Goal: Navigation & Orientation: Find specific page/section

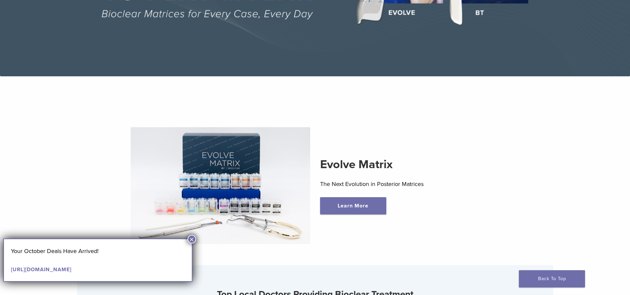
scroll to position [165, 0]
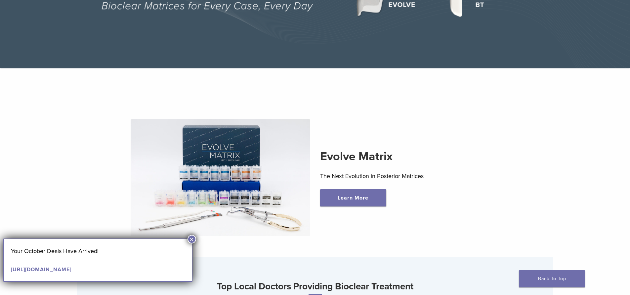
click at [190, 241] on button "×" at bounding box center [191, 239] width 9 height 9
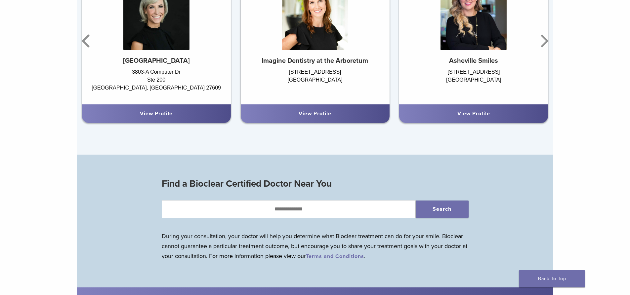
scroll to position [362, 0]
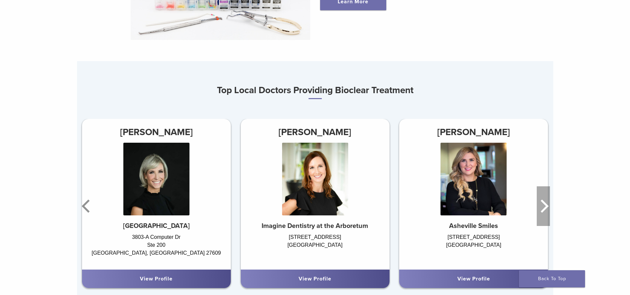
click at [545, 207] on icon "Next" at bounding box center [544, 206] width 8 height 13
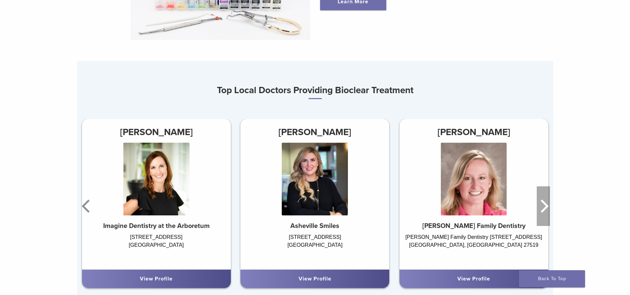
click at [545, 207] on icon "Next" at bounding box center [544, 206] width 8 height 13
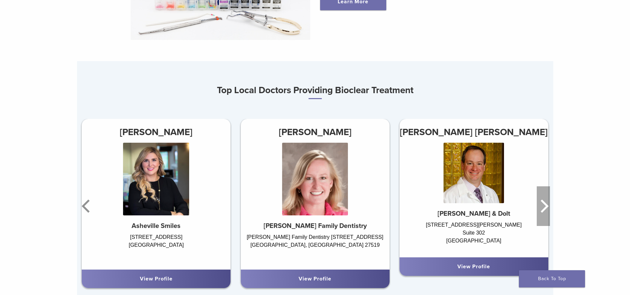
click at [545, 207] on icon "Next" at bounding box center [544, 206] width 8 height 13
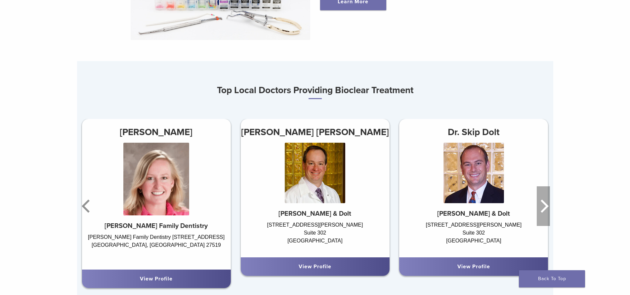
click at [545, 207] on icon "Next" at bounding box center [544, 206] width 8 height 13
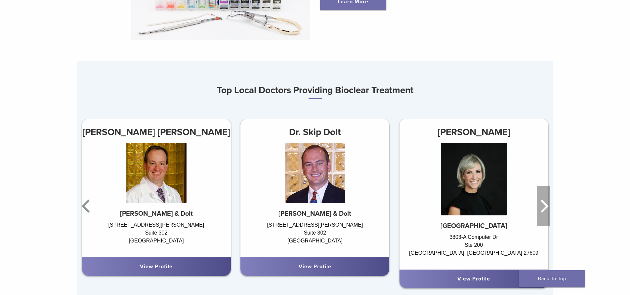
click at [545, 207] on icon "Next" at bounding box center [544, 206] width 8 height 13
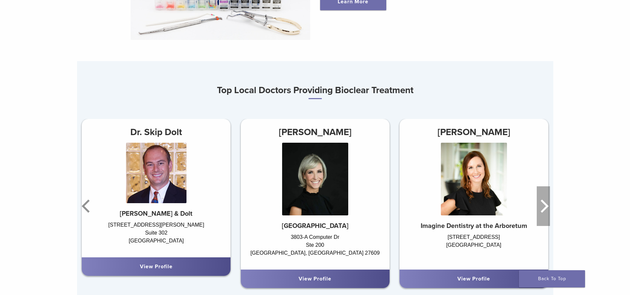
click at [545, 207] on icon "Next" at bounding box center [544, 206] width 8 height 13
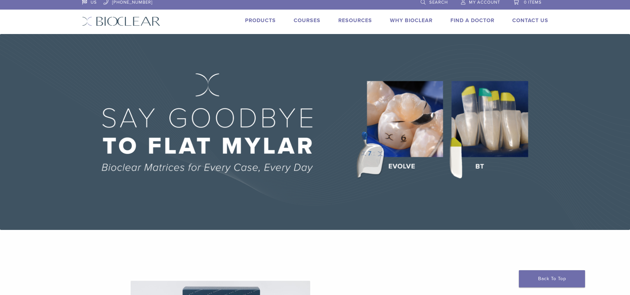
scroll to position [0, 0]
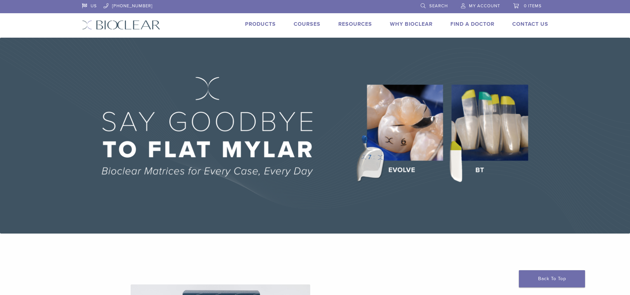
click at [267, 24] on link "Products" at bounding box center [260, 24] width 31 height 7
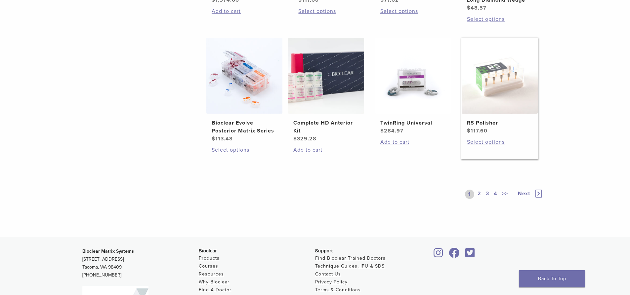
scroll to position [496, 0]
